Goal: Task Accomplishment & Management: Use online tool/utility

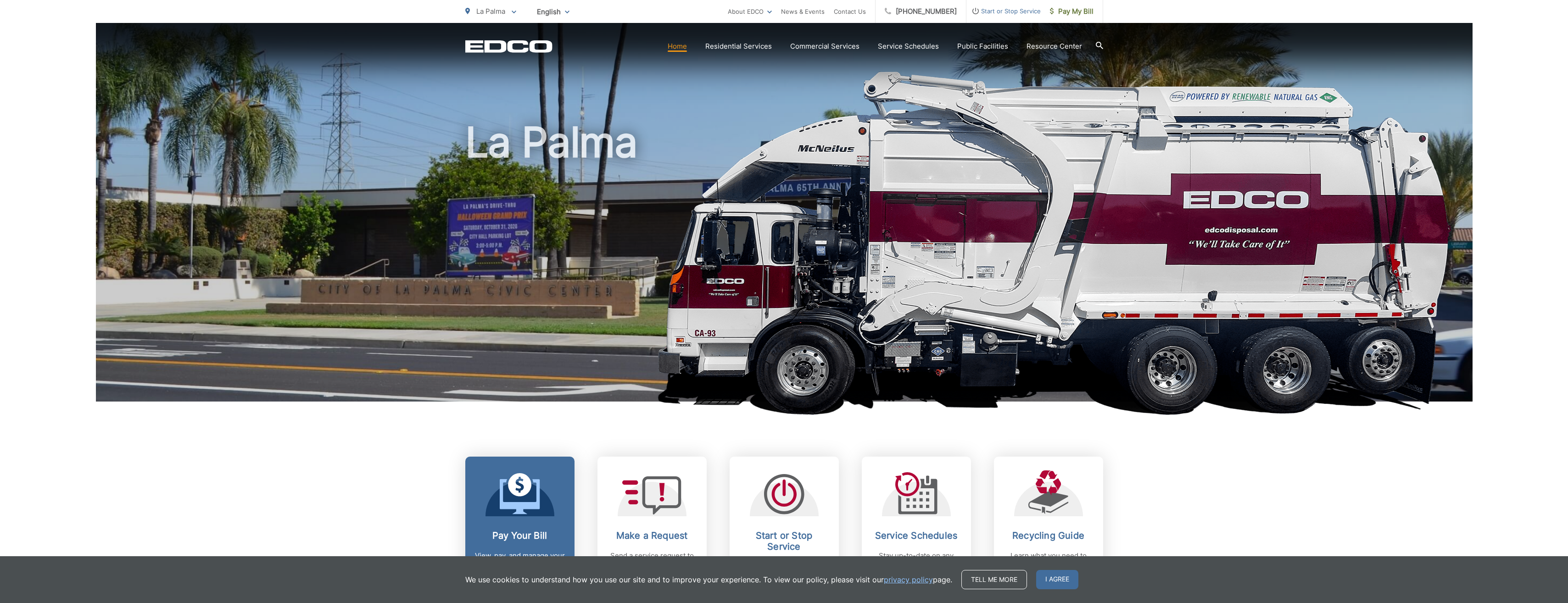
click at [533, 526] on link "Pay Your Bill View, pay, and manage your bill online." at bounding box center [520, 527] width 109 height 141
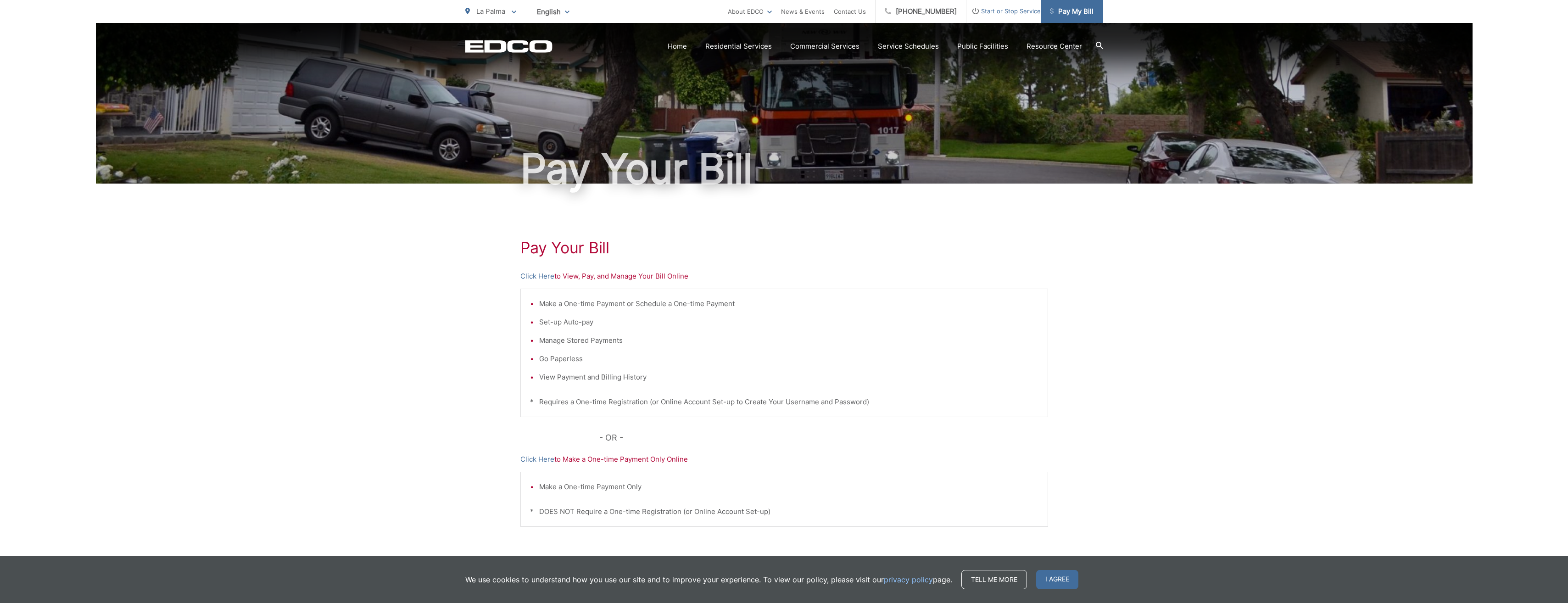
click at [1071, 8] on span "Pay My Bill" at bounding box center [1072, 12] width 44 height 11
click at [1075, 8] on span "Pay My Bill" at bounding box center [1072, 12] width 44 height 11
drag, startPoint x: 635, startPoint y: 272, endPoint x: 632, endPoint y: 280, distance: 8.5
click at [634, 273] on p "Click Here to View, Pay, and Manage Your Bill Online" at bounding box center [784, 276] width 527 height 11
click at [594, 277] on p "Click Here to View, Pay, and Manage Your Bill Online" at bounding box center [784, 276] width 527 height 11
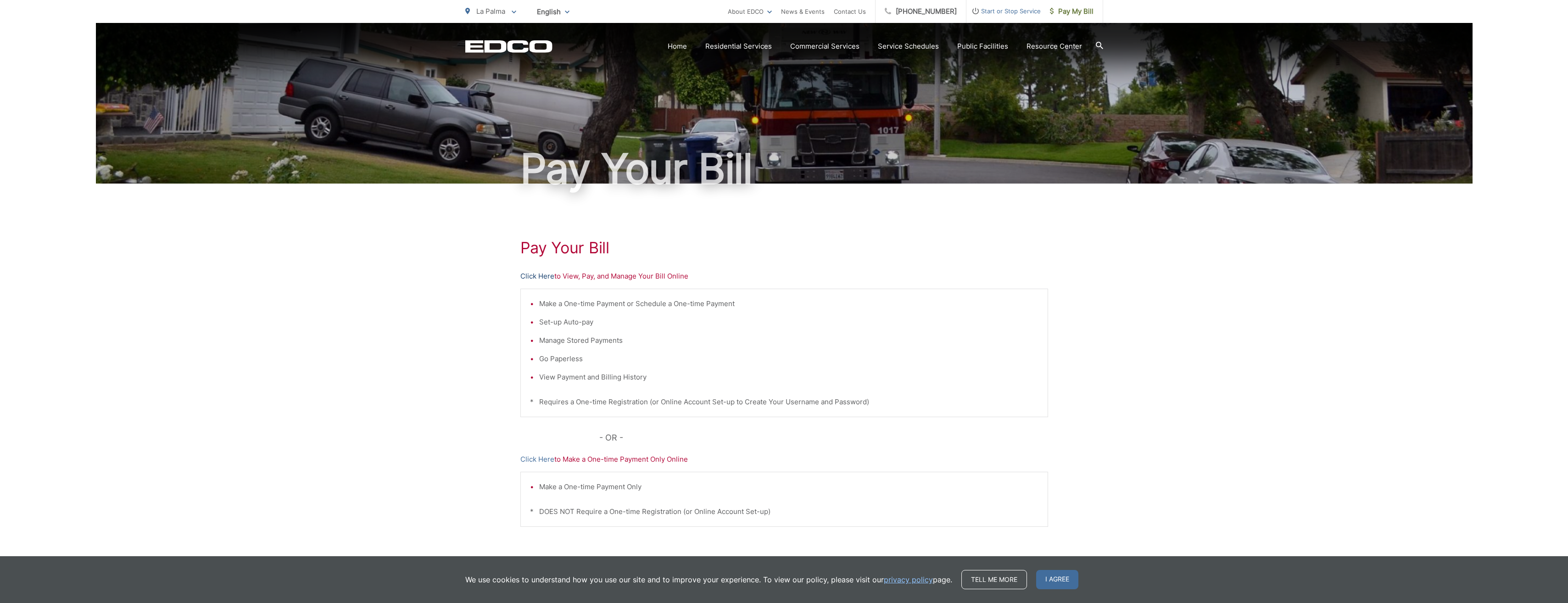
click at [534, 276] on link "Click Here" at bounding box center [538, 276] width 34 height 11
